Goal: Information Seeking & Learning: Compare options

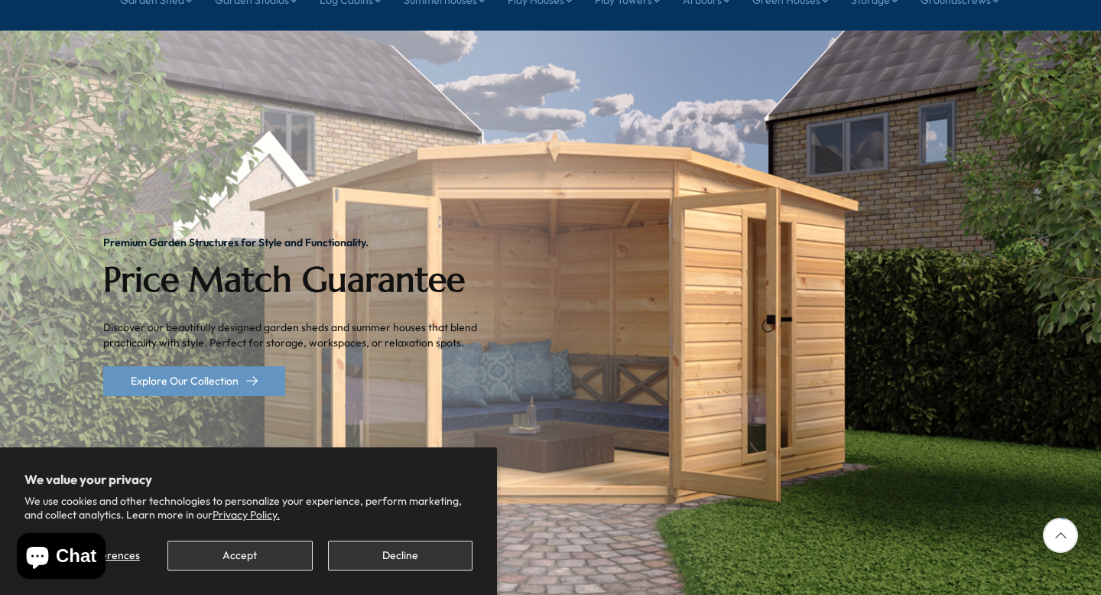
scroll to position [195, 0]
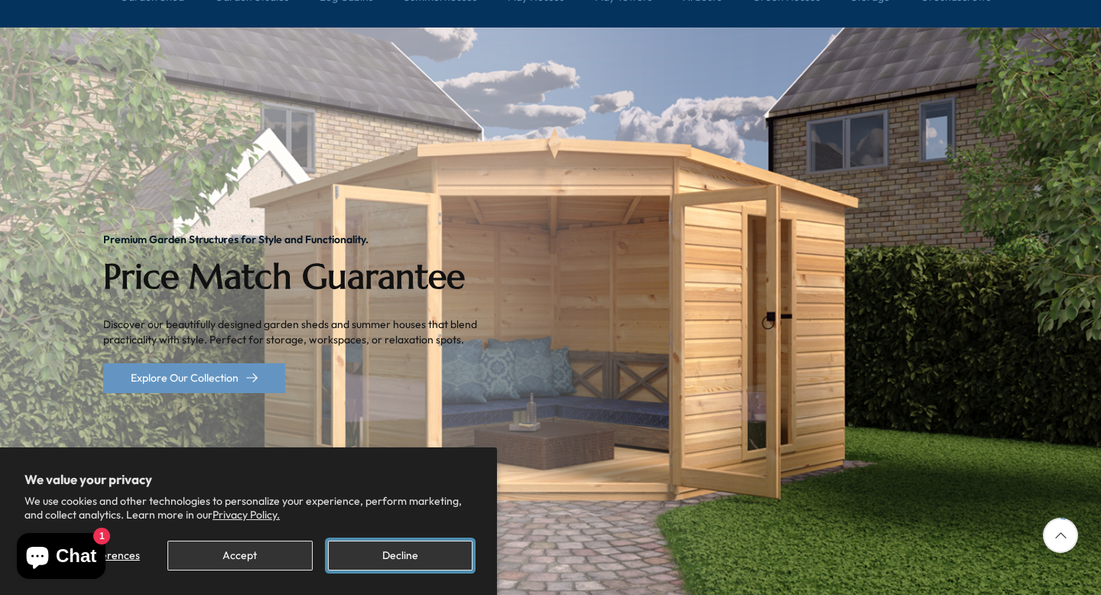
click at [410, 553] on button "Decline" at bounding box center [400, 555] width 144 height 30
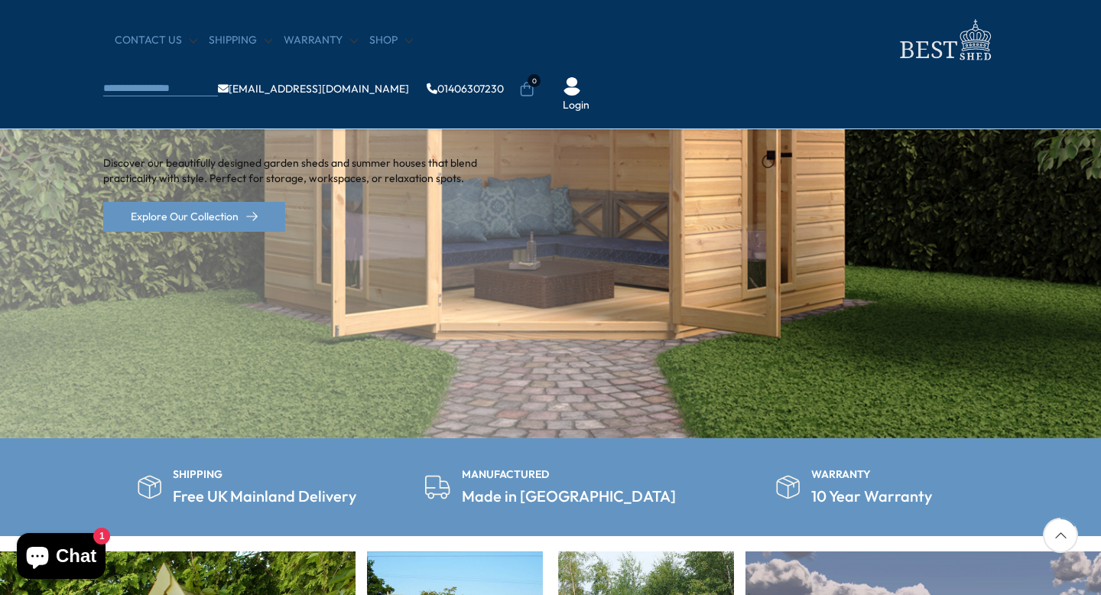
scroll to position [0, 0]
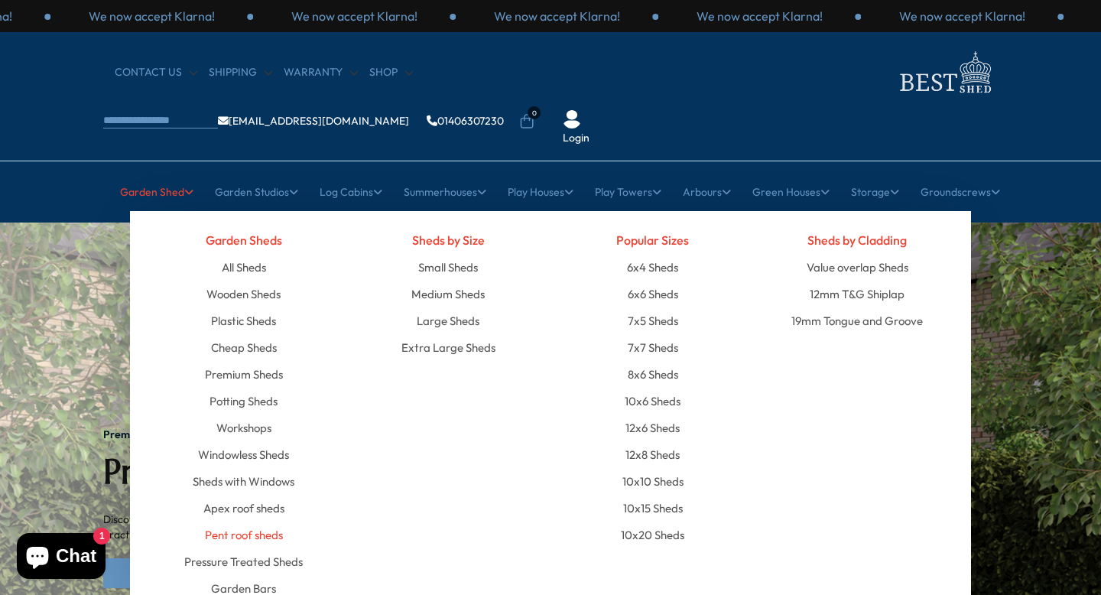
click at [268, 521] on link "Pent roof sheds" at bounding box center [244, 534] width 78 height 27
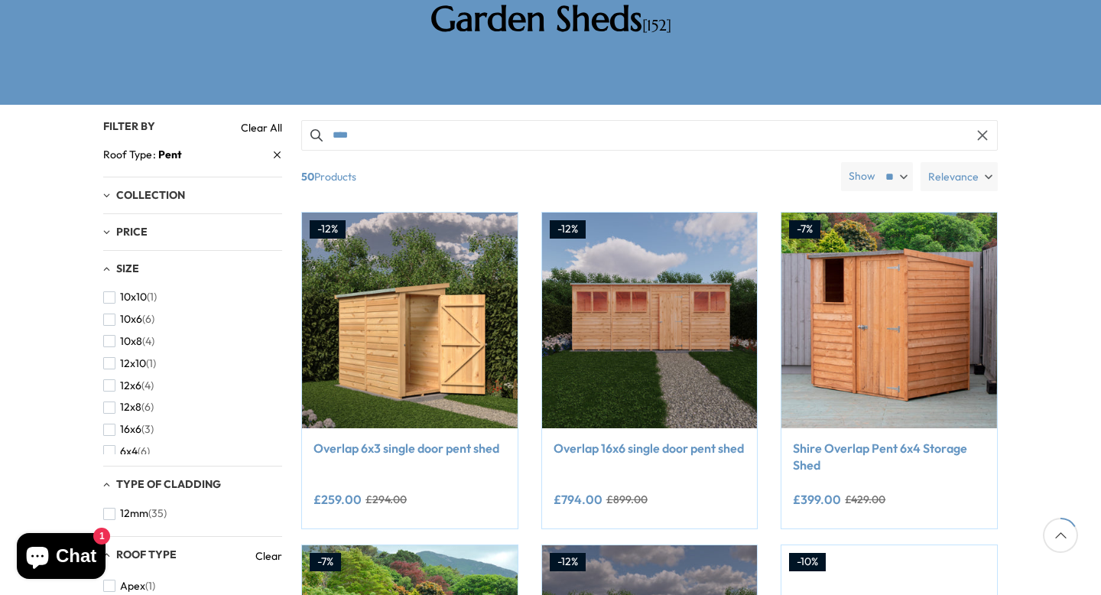
scroll to position [96, 0]
click at [137, 305] on span "12x8" at bounding box center [130, 311] width 21 height 13
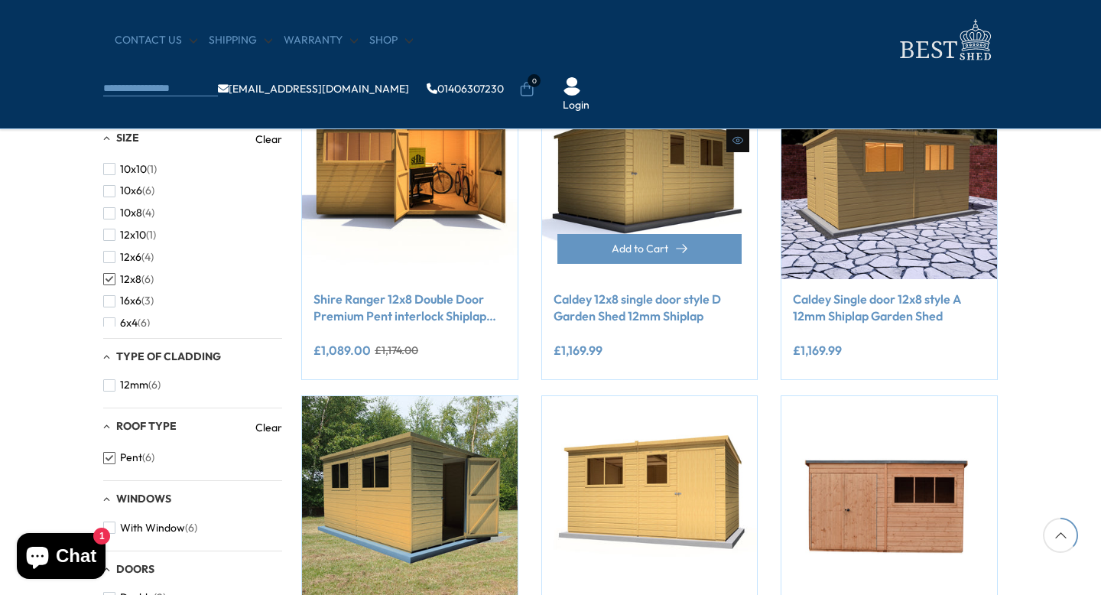
scroll to position [316, 0]
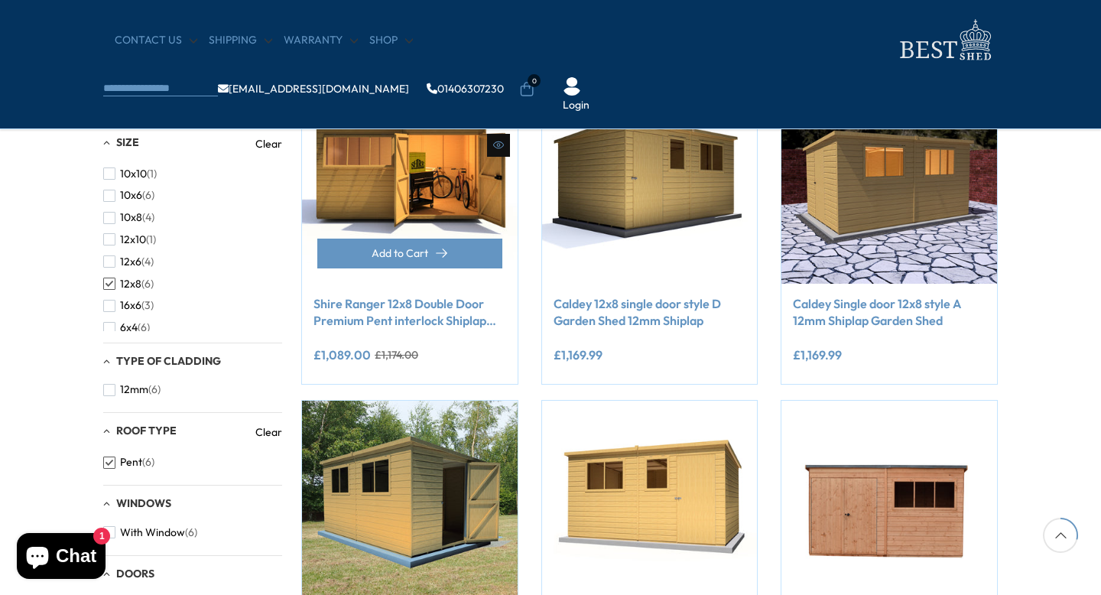
click at [430, 319] on link "Shire Ranger 12x8 Double Door Premium Pent interlock Shiplap Shed" at bounding box center [409, 312] width 193 height 34
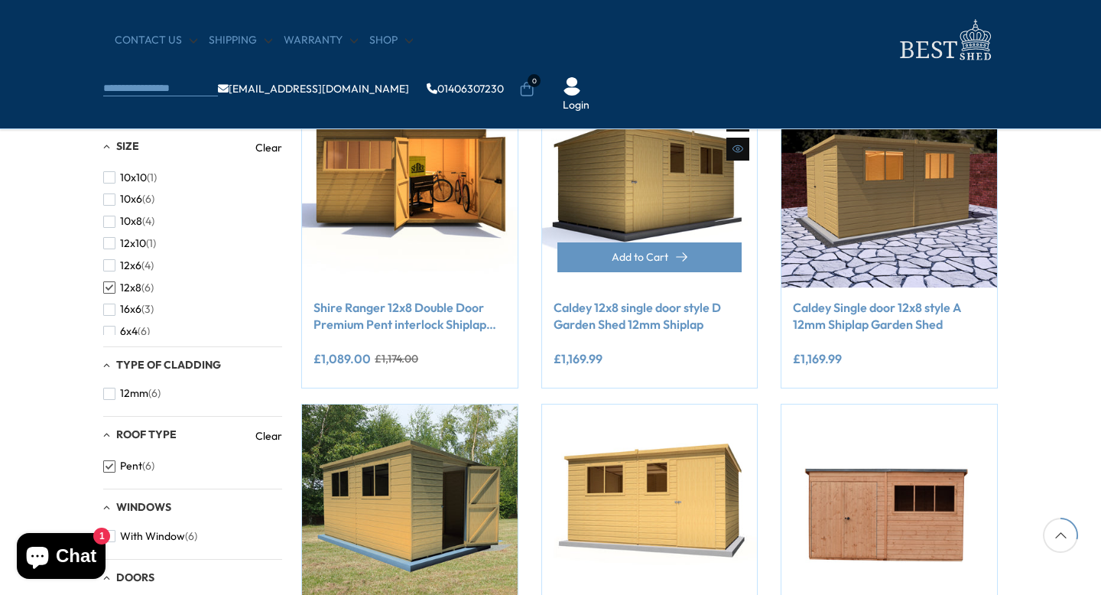
scroll to position [313, 0]
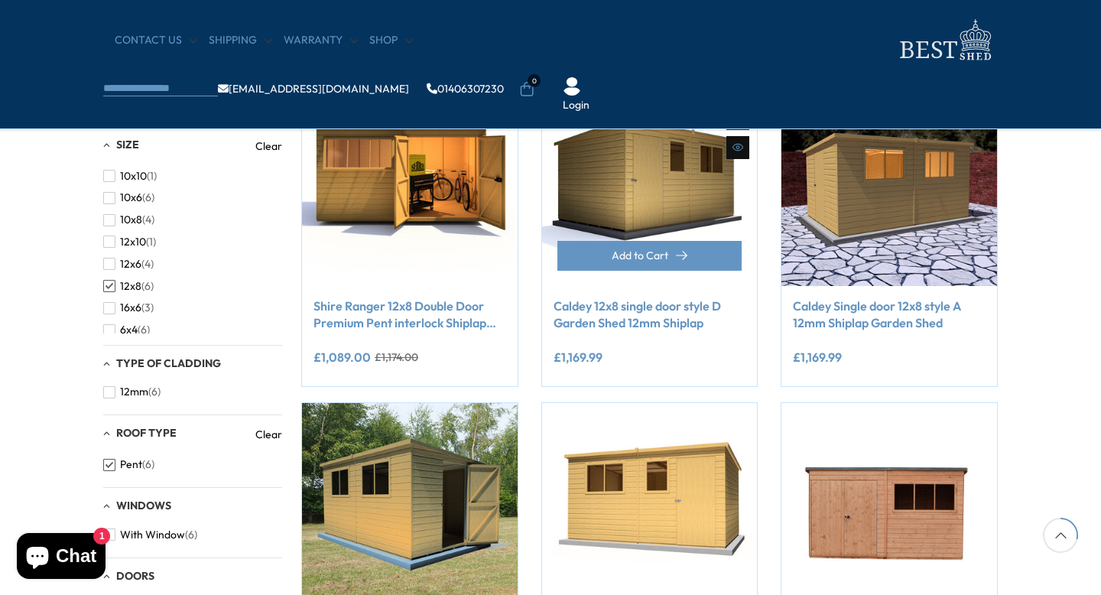
click at [647, 313] on link "Caldey 12x8 single door style D Garden Shed 12mm Shiplap" at bounding box center [649, 314] width 193 height 34
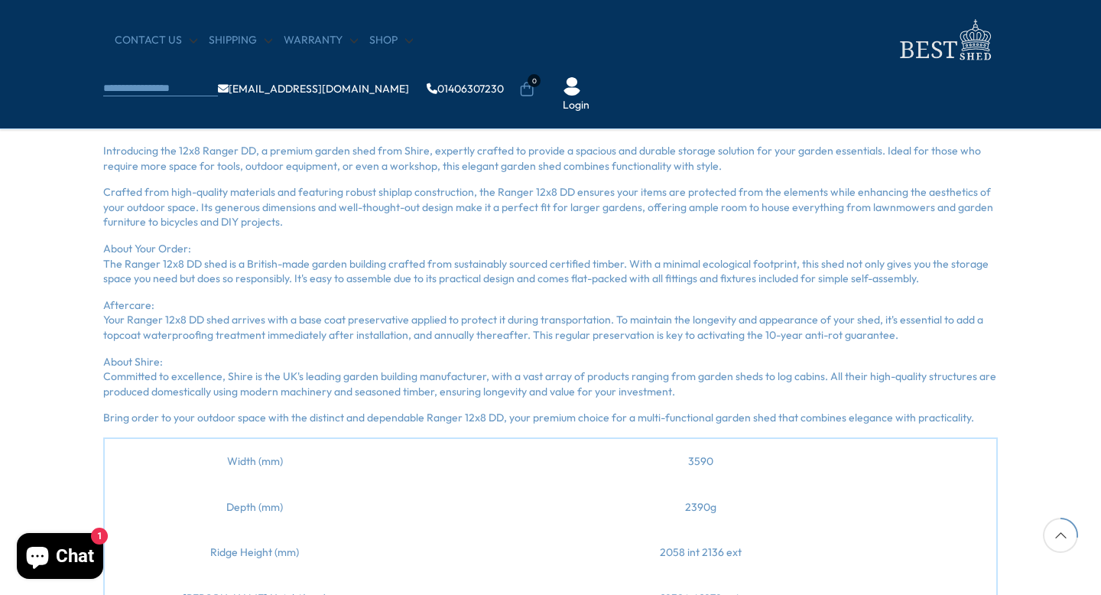
scroll to position [1035, 0]
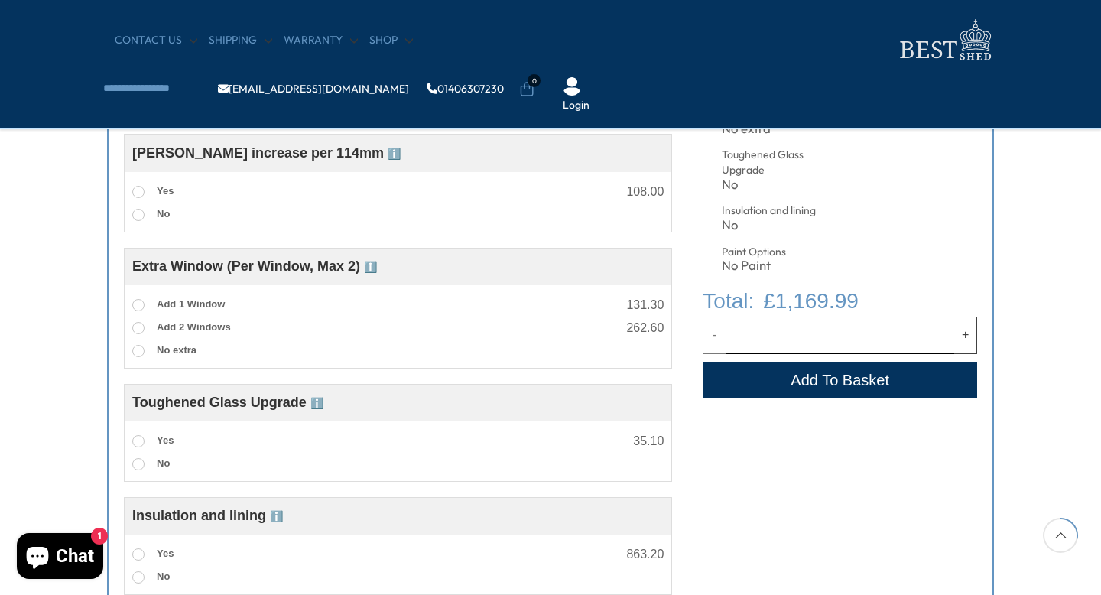
scroll to position [839, 0]
